Goal: Information Seeking & Learning: Learn about a topic

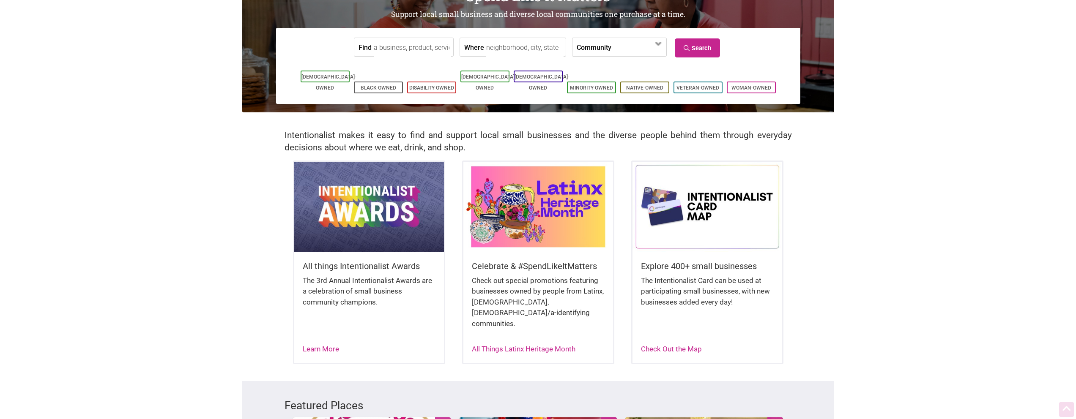
scroll to position [83, 0]
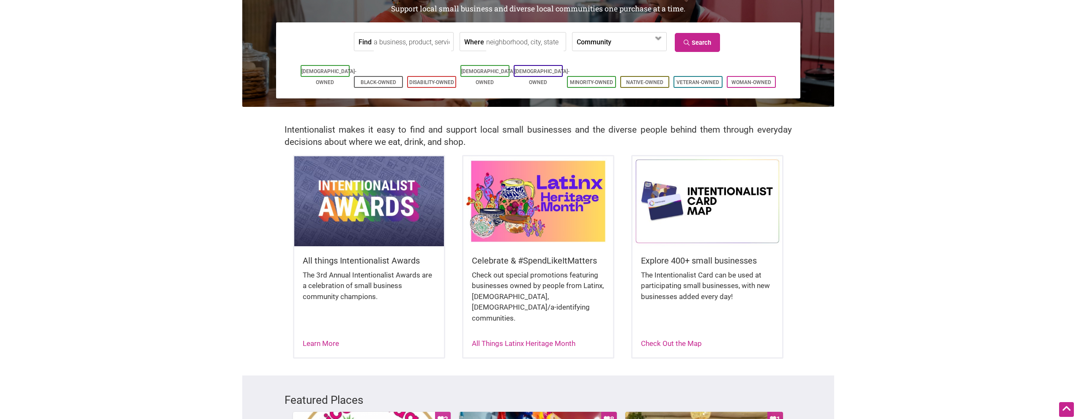
click at [373, 228] on img at bounding box center [369, 201] width 150 height 90
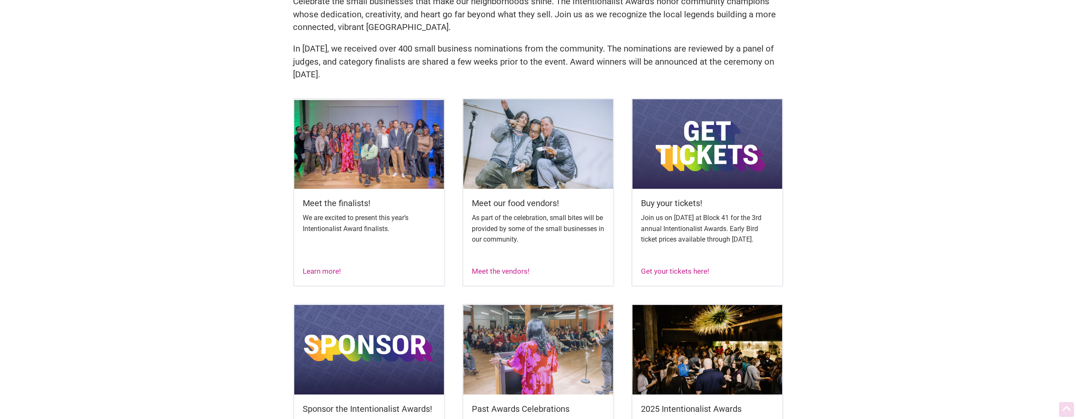
scroll to position [267, 0]
click at [332, 275] on link "Learn more!" at bounding box center [322, 271] width 38 height 8
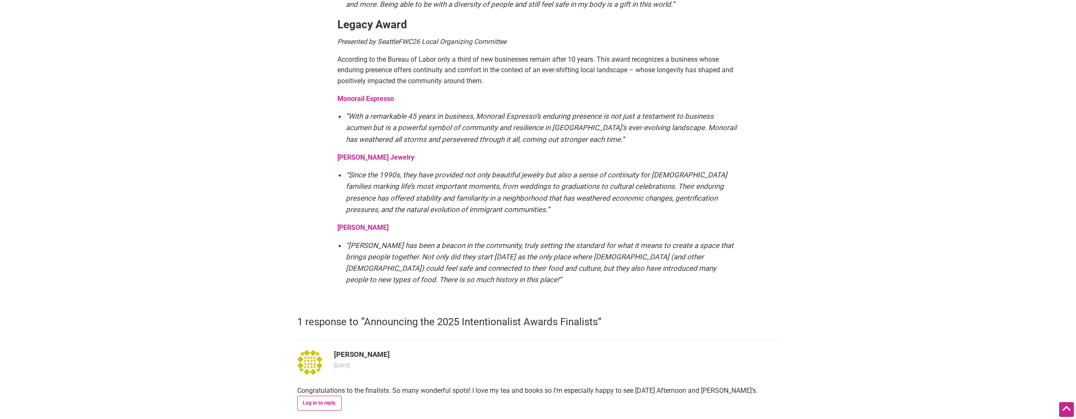
scroll to position [1541, 0]
